Goal: Task Accomplishment & Management: Check status

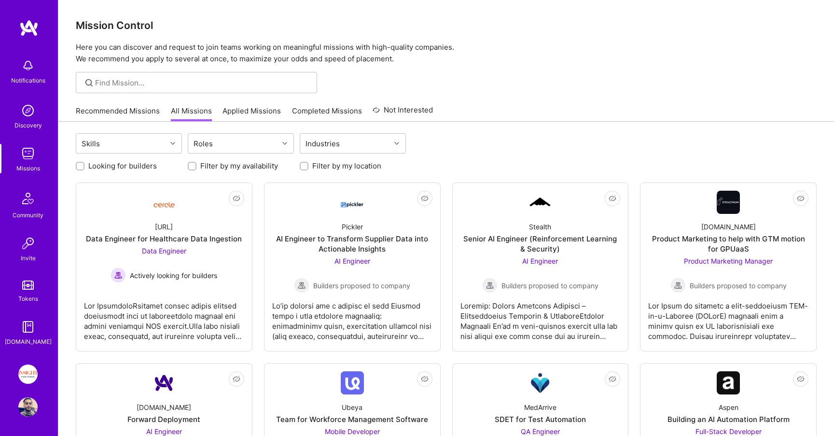
click at [28, 364] on div "Notifications Discovery Missions Community Invite Tokens [DOMAIN_NAME] Insight …" at bounding box center [29, 218] width 58 height 436
click at [25, 377] on img at bounding box center [27, 374] width 19 height 19
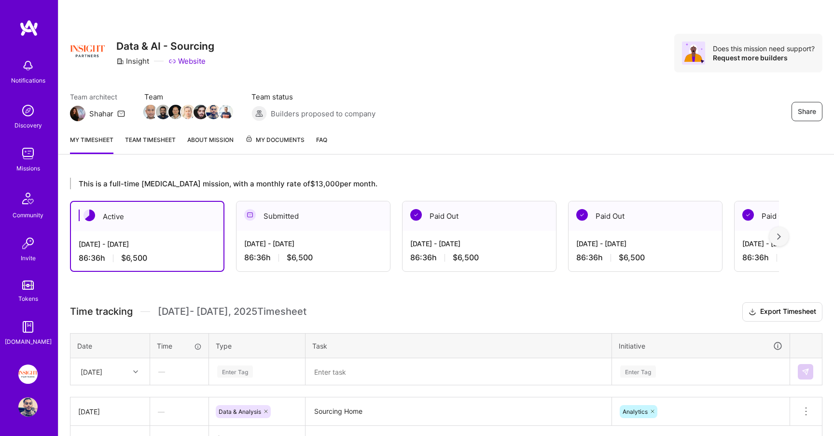
click at [31, 144] on img at bounding box center [27, 153] width 19 height 19
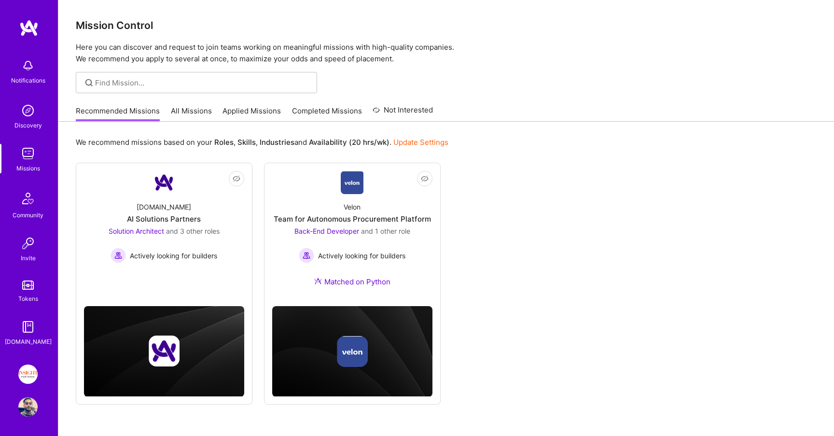
click at [247, 119] on link "Applied Missions" at bounding box center [252, 114] width 58 height 16
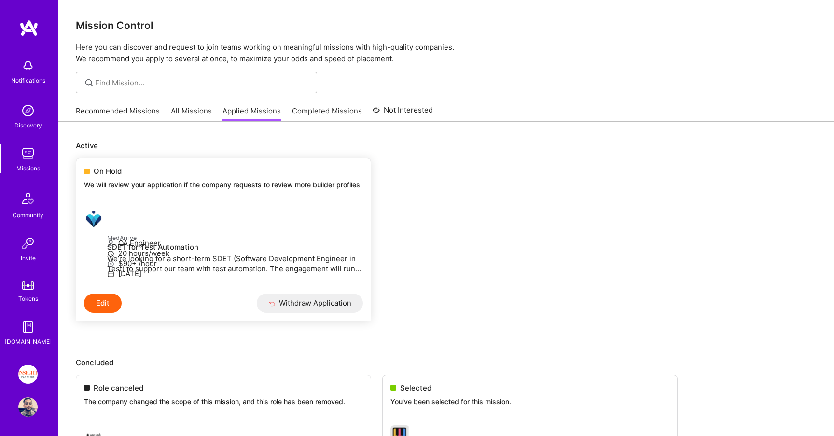
click at [214, 172] on div "On Hold" at bounding box center [223, 171] width 279 height 10
click at [191, 183] on p "We will review your application if the company requests to review more builder …" at bounding box center [223, 185] width 279 height 10
